Goal: Download file/media

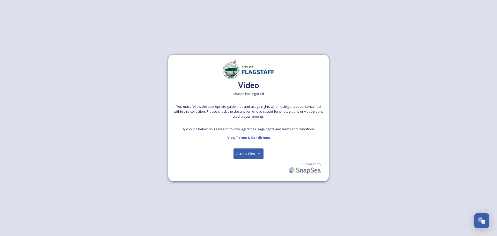
click at [256, 155] on button "Access Files" at bounding box center [249, 153] width 30 height 11
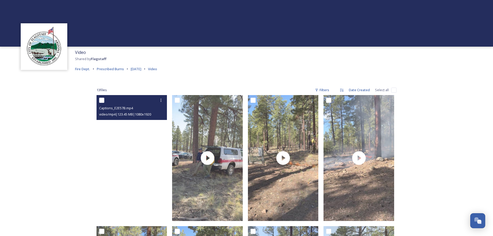
click at [141, 156] on video "Captions_E2E57B.mp4" at bounding box center [132, 158] width 71 height 126
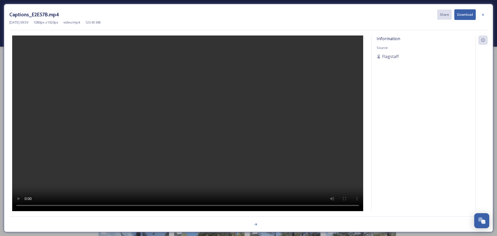
click at [312, 162] on div at bounding box center [187, 123] width 357 height 176
click at [465, 16] on button "Download" at bounding box center [464, 14] width 21 height 11
click at [485, 16] on icon at bounding box center [483, 15] width 4 height 4
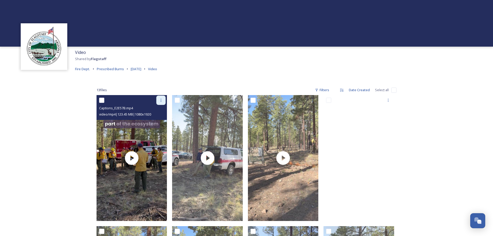
click at [161, 100] on icon at bounding box center [161, 100] width 1 height 3
click at [159, 111] on span "View File" at bounding box center [153, 111] width 13 height 5
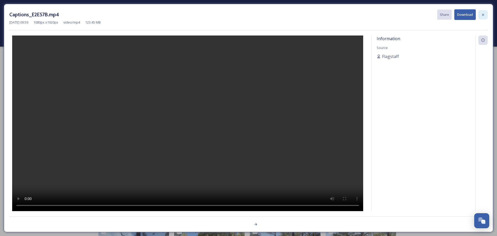
click at [484, 16] on icon at bounding box center [483, 14] width 2 height 2
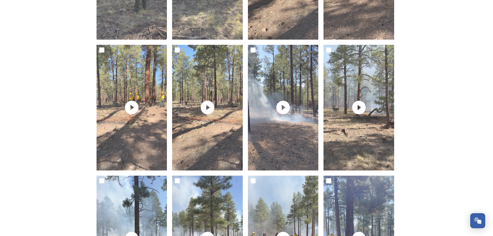
scroll to position [26, 0]
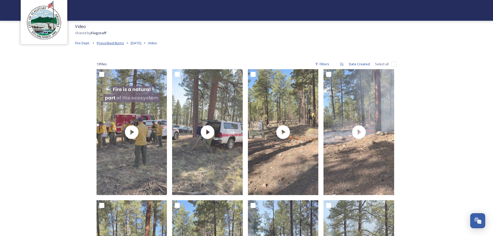
click at [120, 44] on span "Prescribed Burns" at bounding box center [110, 43] width 27 height 5
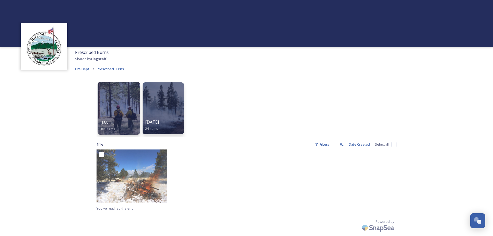
click at [130, 106] on div at bounding box center [119, 108] width 42 height 53
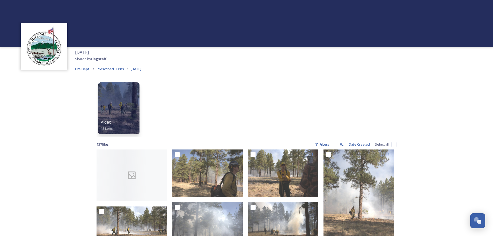
scroll to position [26, 0]
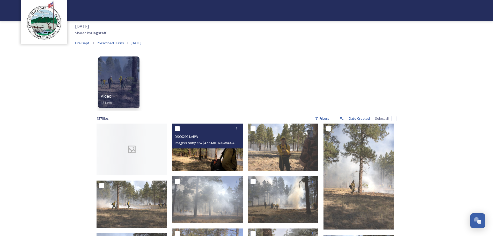
click at [216, 157] on img at bounding box center [207, 147] width 71 height 47
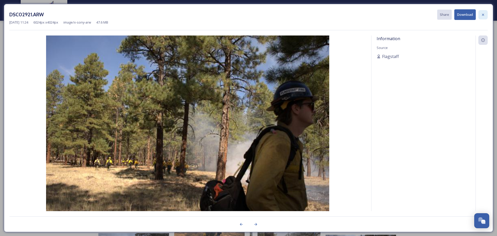
click at [486, 16] on div at bounding box center [483, 14] width 9 height 9
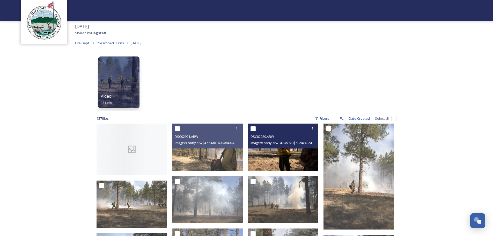
click at [284, 157] on img at bounding box center [283, 147] width 71 height 47
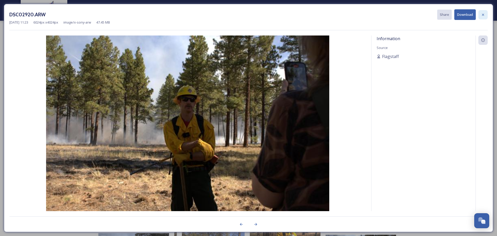
click at [483, 14] on icon at bounding box center [483, 14] width 2 height 2
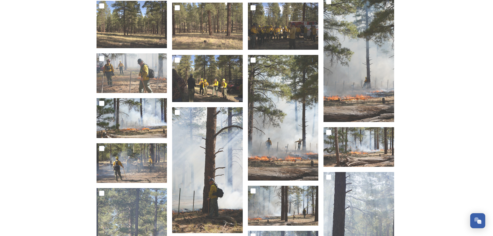
scroll to position [855, 0]
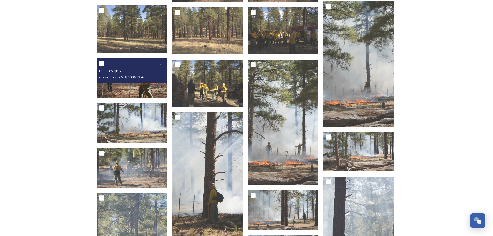
click at [136, 89] on img at bounding box center [132, 78] width 71 height 40
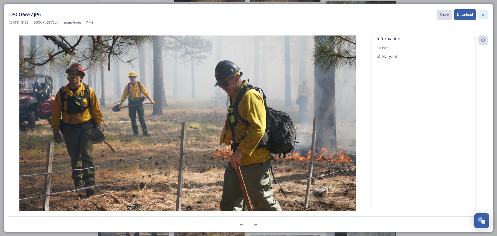
click at [483, 16] on icon at bounding box center [483, 15] width 4 height 4
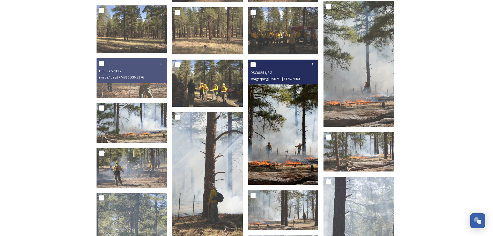
click at [303, 146] on img at bounding box center [283, 123] width 71 height 126
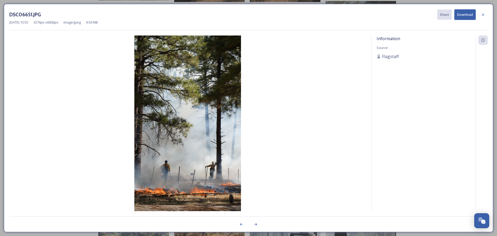
click at [483, 18] on div at bounding box center [483, 14] width 9 height 9
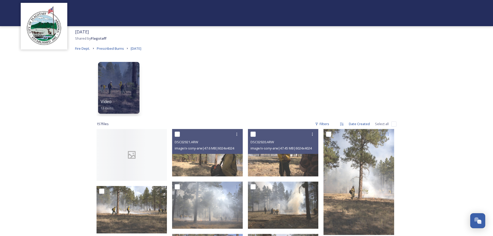
scroll to position [25, 0]
